Goal: Check status: Check status

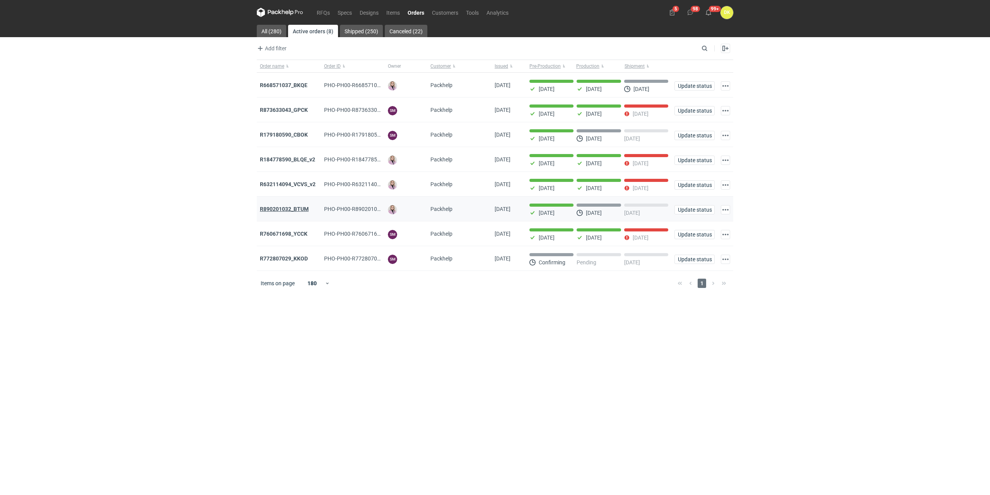
click at [286, 208] on strong "R890201032_BTUM" at bounding box center [284, 209] width 49 height 6
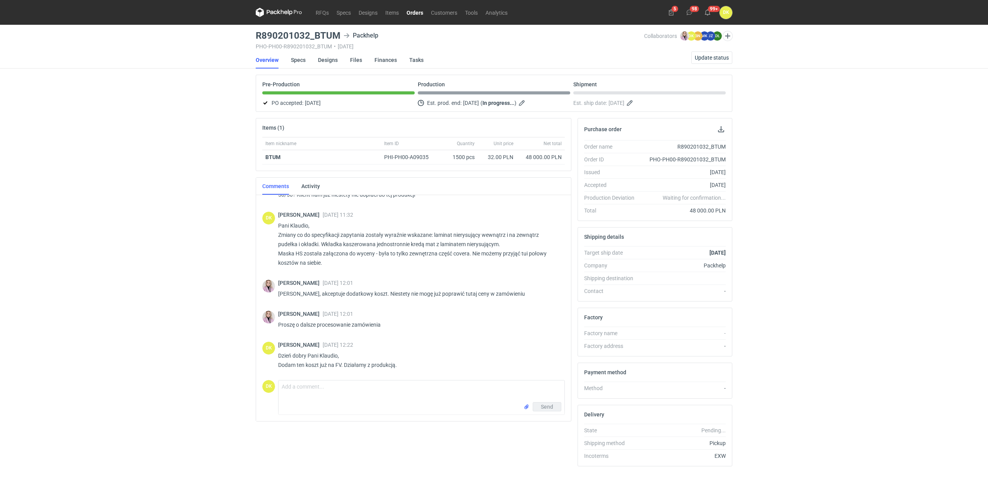
scroll to position [184, 0]
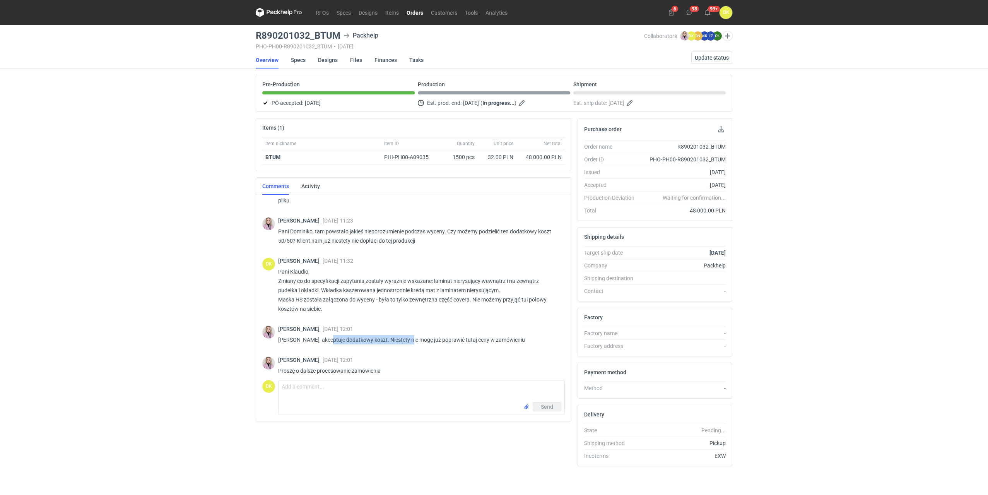
drag, startPoint x: 328, startPoint y: 339, endPoint x: 407, endPoint y: 343, distance: 78.6
click at [407, 343] on p "Pani Dominiko, akceptuje dodatkowy koszt. Niestety nie mogę już poprawić tutaj …" at bounding box center [418, 339] width 280 height 9
click at [31, 134] on div "RFQs Specs Designs Items Orders Customers Tools Analytics 5 98 99+ DK Dominika …" at bounding box center [494, 247] width 988 height 495
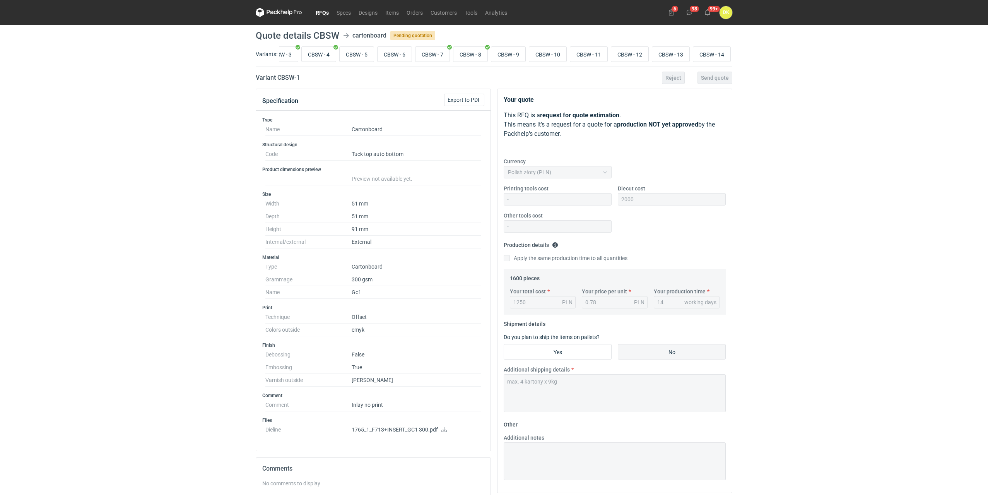
scroll to position [0, 99]
